Goal: Task Accomplishment & Management: Manage account settings

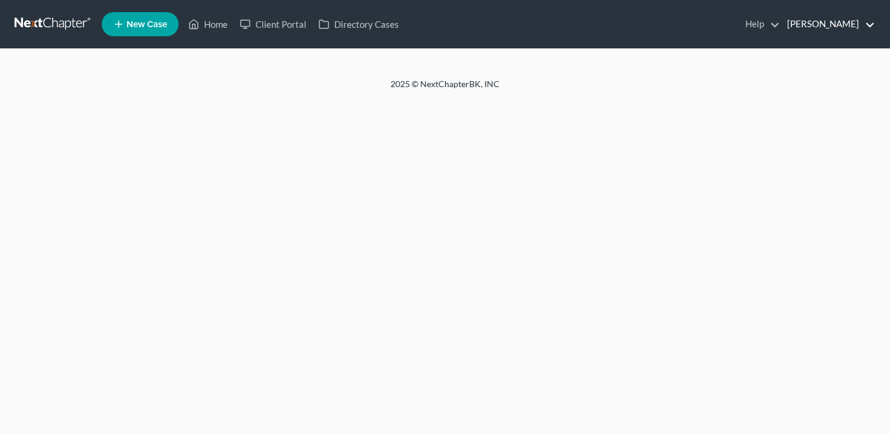
click at [840, 28] on link "[PERSON_NAME]" at bounding box center [828, 24] width 94 height 22
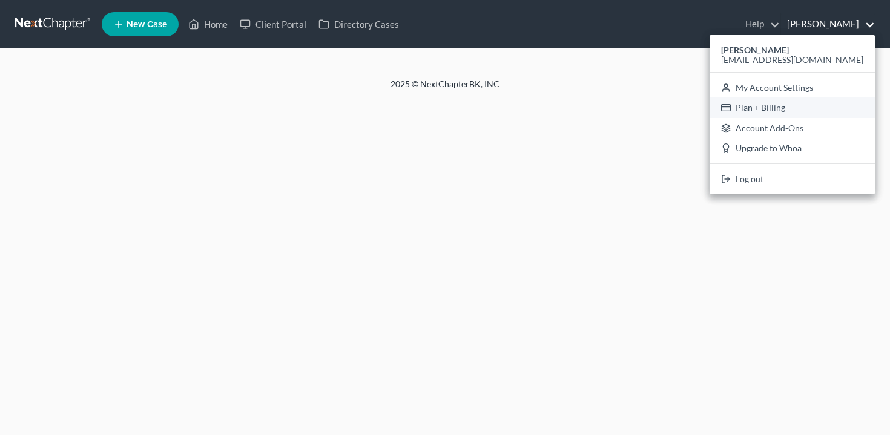
click at [824, 111] on link "Plan + Billing" at bounding box center [792, 107] width 165 height 21
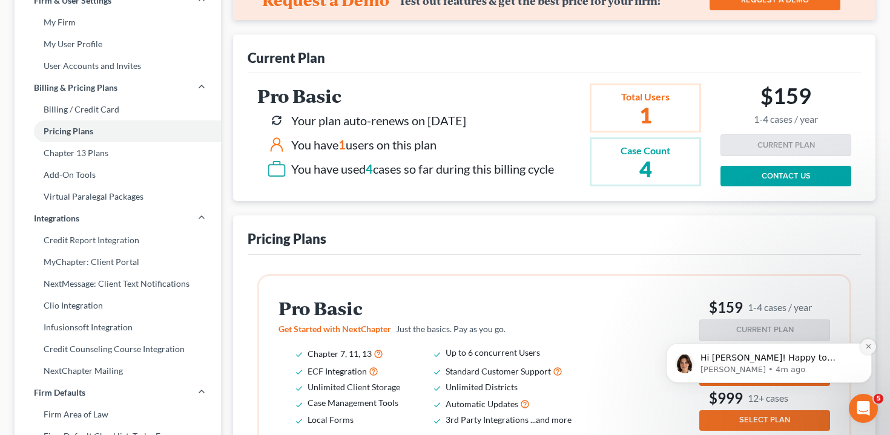
click at [865, 346] on icon "Dismiss notification" at bounding box center [868, 346] width 7 height 7
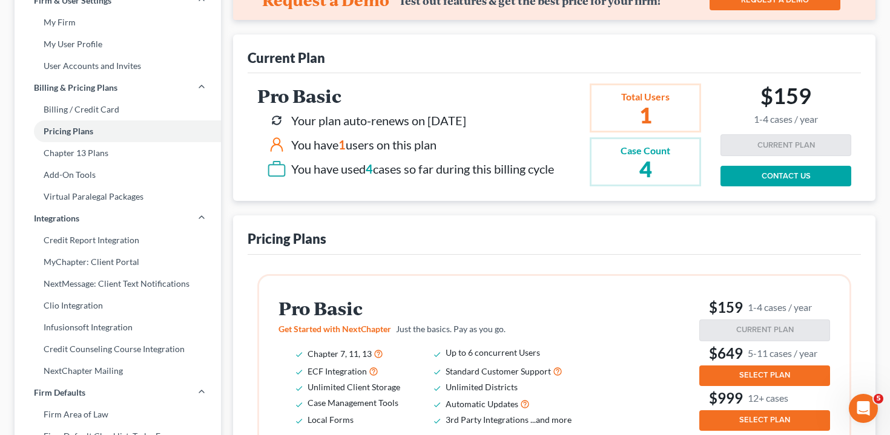
click at [792, 378] on button "SELECT PLAN" at bounding box center [764, 376] width 131 height 21
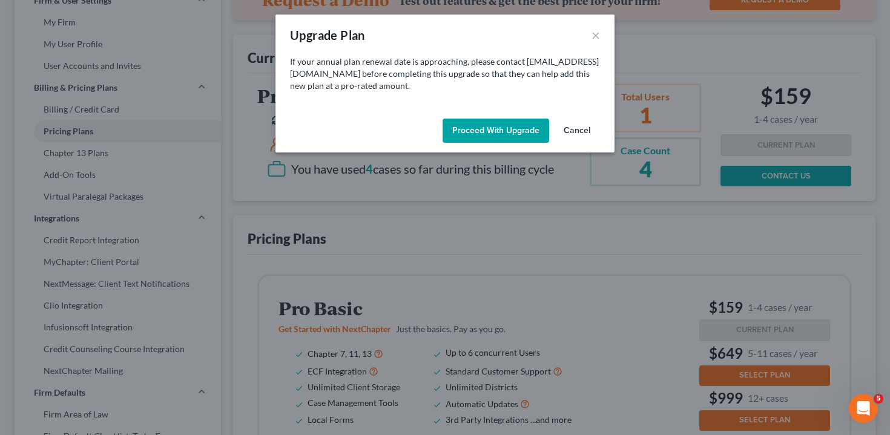
click at [448, 69] on p "If your annual plan renewal date is approaching, please contact [EMAIL_ADDRESS]…" at bounding box center [445, 74] width 310 height 36
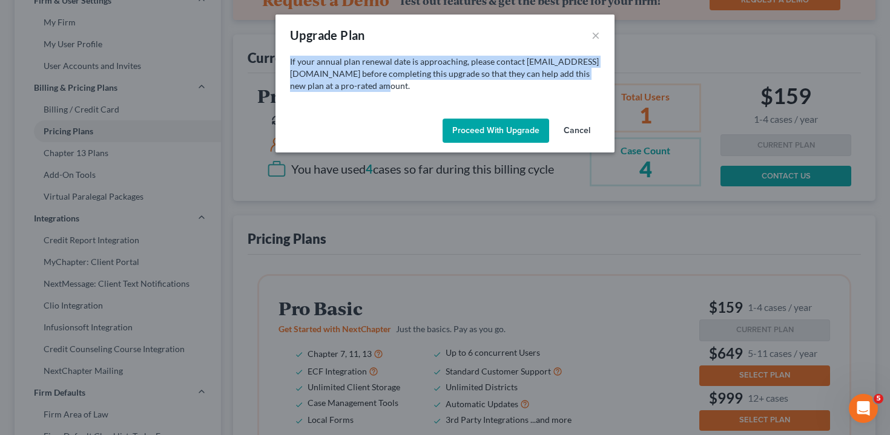
click at [448, 69] on p "If your annual plan renewal date is approaching, please contact [EMAIL_ADDRESS]…" at bounding box center [445, 74] width 310 height 36
copy p "If your annual plan renewal date is approaching, please contact [EMAIL_ADDRESS]…"
